Goal: Information Seeking & Learning: Find specific page/section

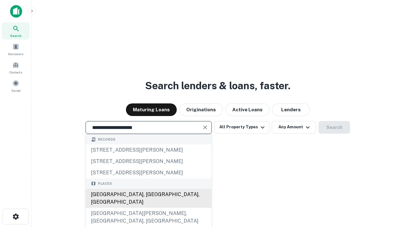
click at [148, 208] on div "[GEOGRAPHIC_DATA], [GEOGRAPHIC_DATA], [GEOGRAPHIC_DATA]" at bounding box center [149, 198] width 126 height 19
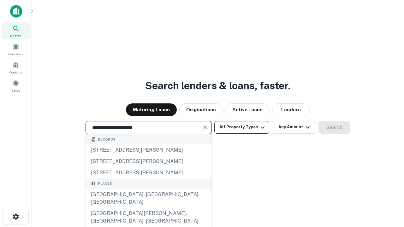
click at [242, 127] on button "All Property Types" at bounding box center [241, 127] width 55 height 13
type input "**********"
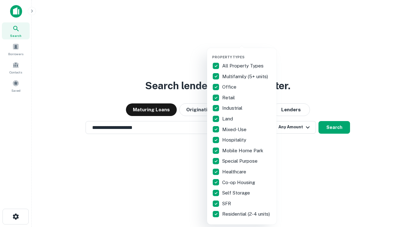
click at [247, 53] on button "button" at bounding box center [246, 53] width 69 height 0
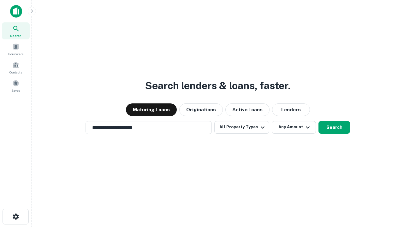
scroll to position [10, 0]
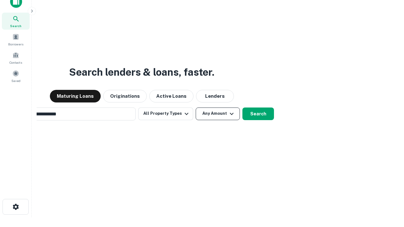
click at [196, 108] on button "Any Amount" at bounding box center [218, 114] width 44 height 13
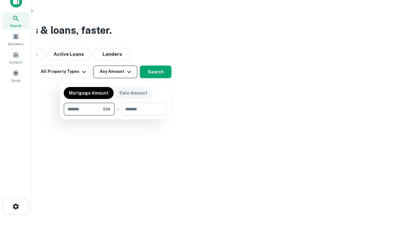
type input "*******"
click at [115, 116] on button "button" at bounding box center [115, 116] width 103 height 0
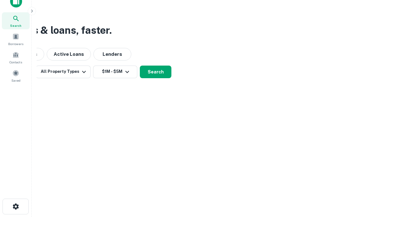
scroll to position [10, 0]
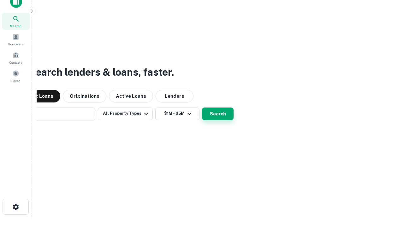
click at [202, 108] on button "Search" at bounding box center [218, 114] width 32 height 13
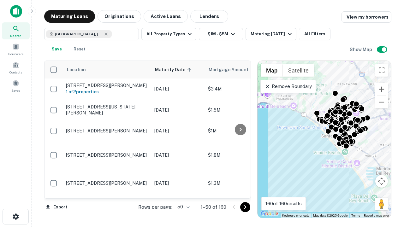
click at [182, 207] on body "Search Borrowers Contacts Saved Maturing Loans Originations Active Loans Lender…" at bounding box center [202, 113] width 404 height 227
click at [183, 191] on li "25" at bounding box center [183, 191] width 18 height 11
